Goal: Check status: Check status

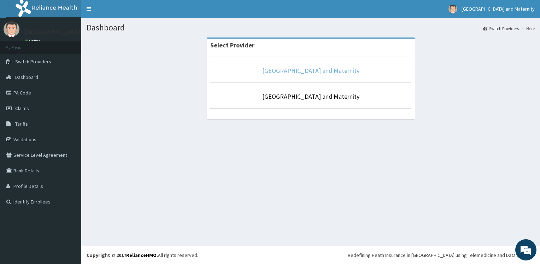
click at [321, 70] on link "[GEOGRAPHIC_DATA] and Maternity" at bounding box center [310, 70] width 97 height 8
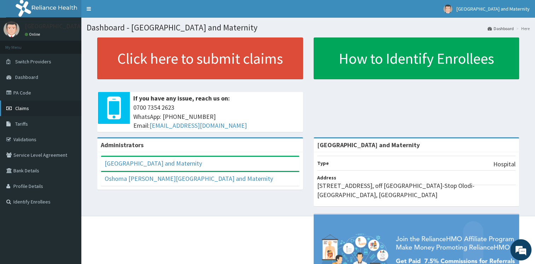
click at [24, 107] on span "Claims" at bounding box center [22, 108] width 14 height 6
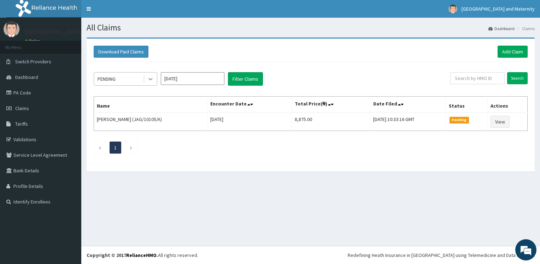
click at [151, 81] on icon at bounding box center [150, 78] width 7 height 7
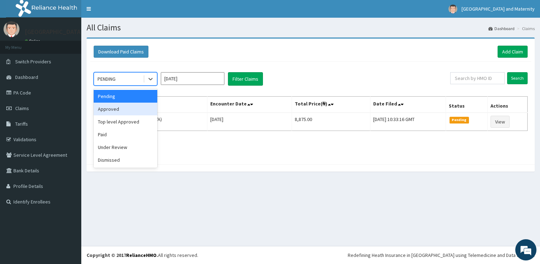
click at [147, 108] on div "Approved" at bounding box center [126, 108] width 64 height 13
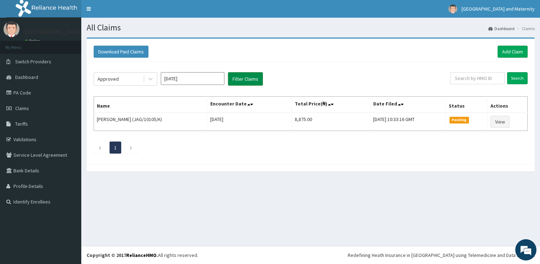
click at [240, 77] on button "Filter Claims" at bounding box center [245, 78] width 35 height 13
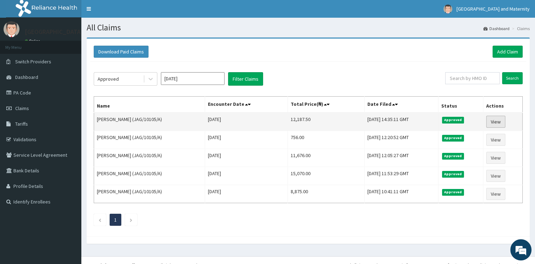
click at [499, 117] on link "View" at bounding box center [495, 122] width 19 height 12
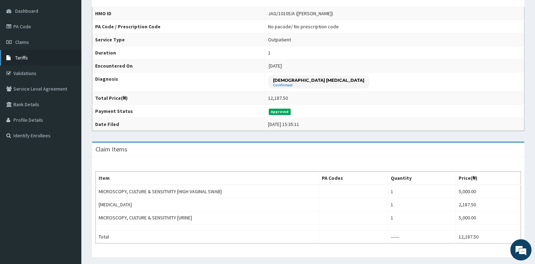
scroll to position [64, 0]
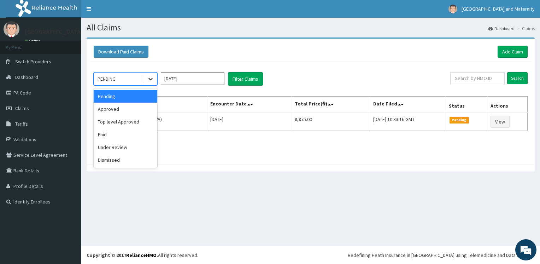
click at [147, 82] on icon at bounding box center [150, 78] width 7 height 7
click at [142, 113] on div "Approved" at bounding box center [126, 108] width 64 height 13
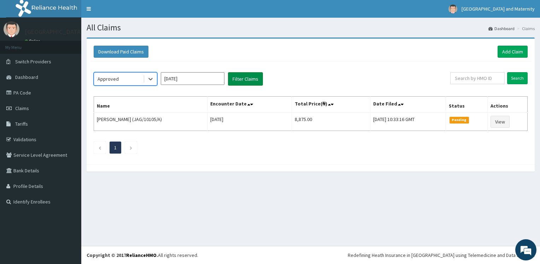
click at [254, 83] on button "Filter Claims" at bounding box center [245, 78] width 35 height 13
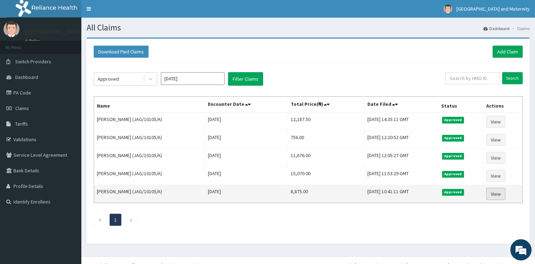
click at [492, 191] on link "View" at bounding box center [495, 194] width 19 height 12
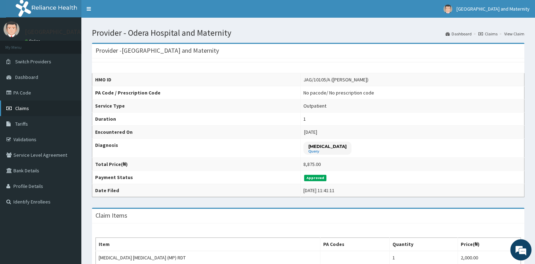
click at [30, 107] on link "Claims" at bounding box center [40, 108] width 81 height 16
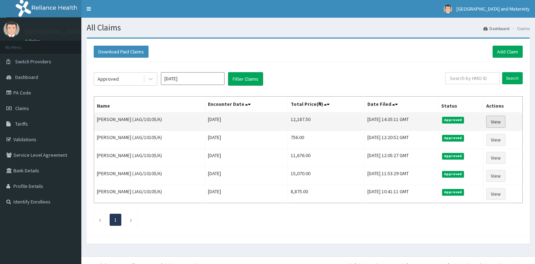
click at [493, 119] on link "View" at bounding box center [495, 122] width 19 height 12
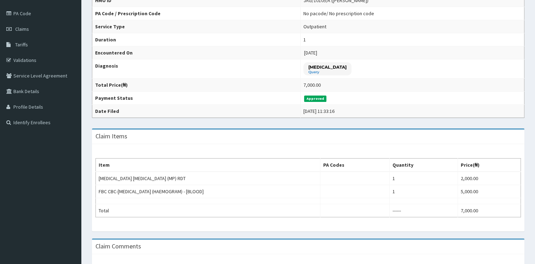
scroll to position [80, 0]
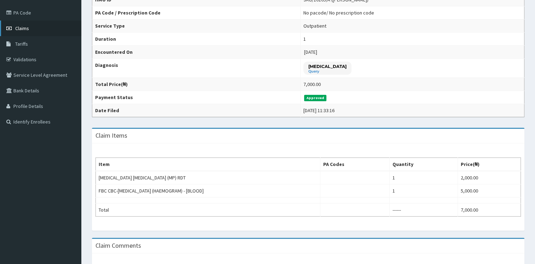
click at [45, 28] on link "Claims" at bounding box center [40, 28] width 81 height 16
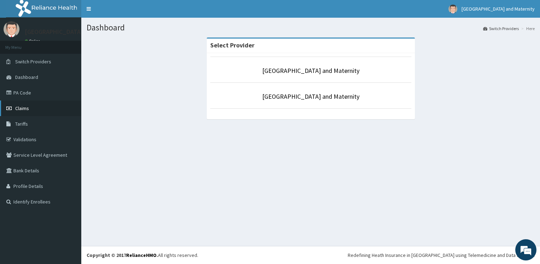
click at [47, 110] on link "Claims" at bounding box center [40, 108] width 81 height 16
click at [285, 71] on link "[GEOGRAPHIC_DATA] and Maternity" at bounding box center [310, 70] width 97 height 8
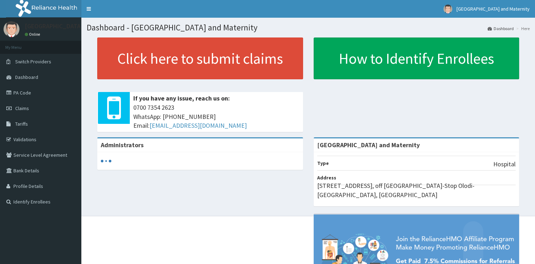
click at [31, 111] on link "Claims" at bounding box center [40, 108] width 81 height 16
drag, startPoint x: 0, startPoint y: 0, endPoint x: 31, endPoint y: 111, distance: 115.3
click at [31, 111] on link "Claims" at bounding box center [40, 108] width 81 height 16
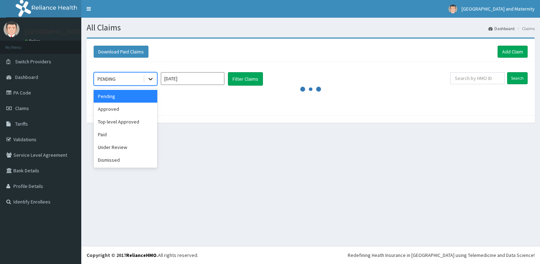
click at [151, 80] on icon at bounding box center [150, 78] width 7 height 7
click at [142, 105] on div "Approved" at bounding box center [126, 108] width 64 height 13
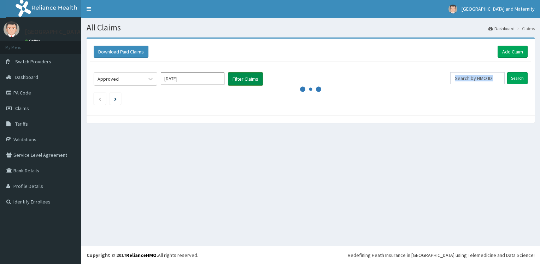
drag, startPoint x: 247, startPoint y: 95, endPoint x: 243, endPoint y: 78, distance: 17.5
click at [243, 78] on div "Approved [DATE] Filter Claims Search" at bounding box center [310, 86] width 441 height 50
click at [243, 78] on button "Filter Claims" at bounding box center [245, 78] width 35 height 13
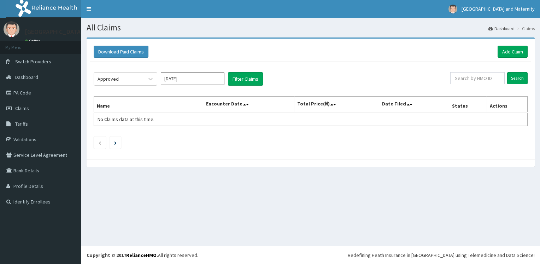
click at [297, 64] on div "Approved [DATE] Filter Claims Search Name Encounter Date Total Price(₦) Date Fi…" at bounding box center [310, 108] width 441 height 94
click at [248, 75] on button "Filter Claims" at bounding box center [245, 78] width 35 height 13
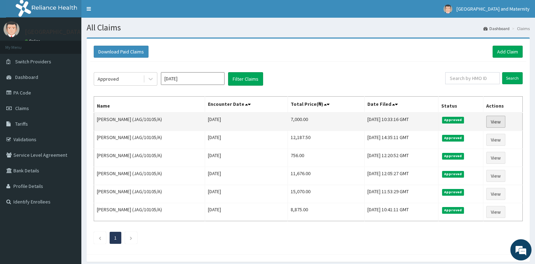
click at [494, 121] on link "View" at bounding box center [495, 122] width 19 height 12
